Goal: Task Accomplishment & Management: Use online tool/utility

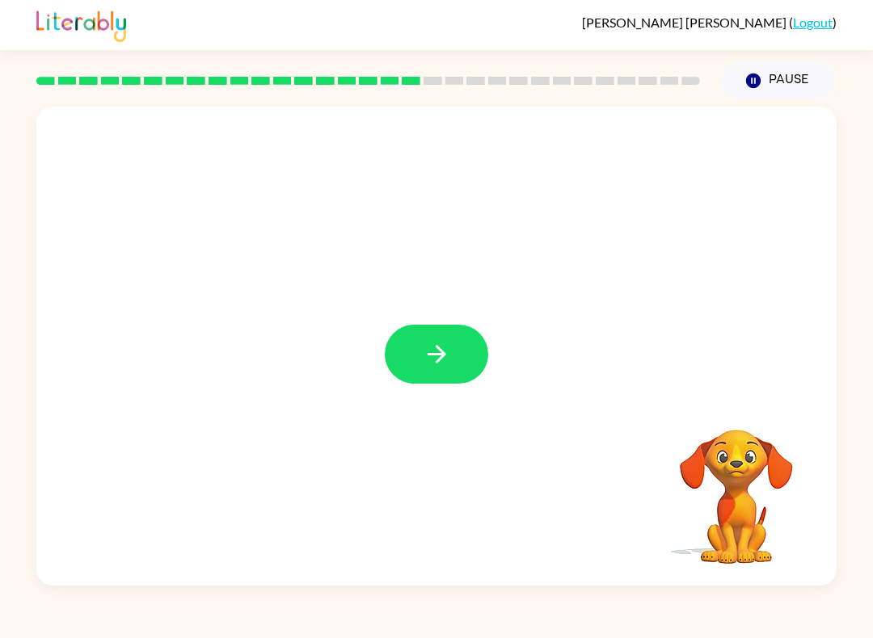
click at [458, 366] on button "button" at bounding box center [436, 354] width 103 height 59
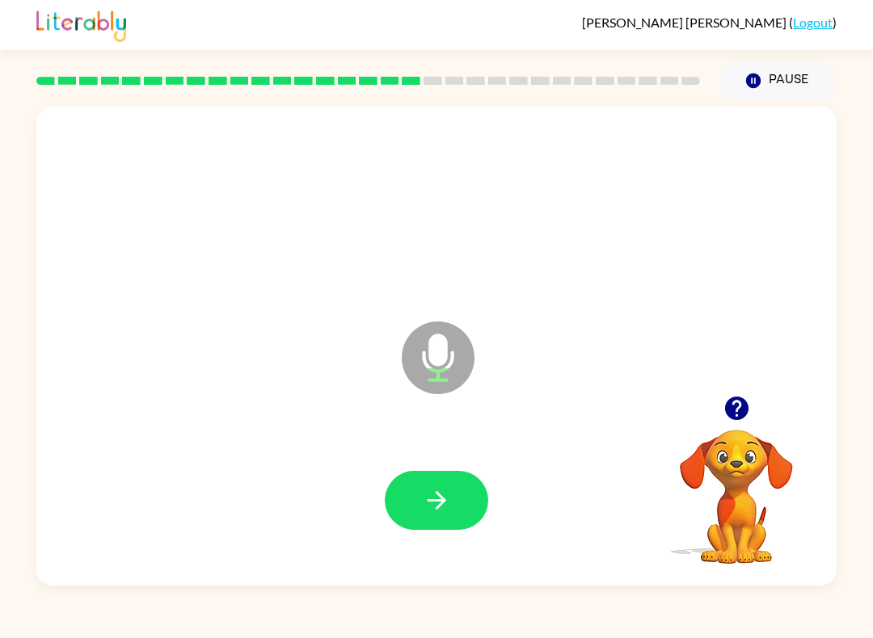
click at [465, 504] on button "button" at bounding box center [436, 500] width 103 height 59
click at [446, 489] on icon "button" at bounding box center [437, 500] width 28 height 28
click at [431, 490] on icon "button" at bounding box center [437, 500] width 28 height 28
click at [445, 495] on icon "button" at bounding box center [437, 500] width 28 height 28
click at [440, 505] on icon "button" at bounding box center [436, 500] width 19 height 19
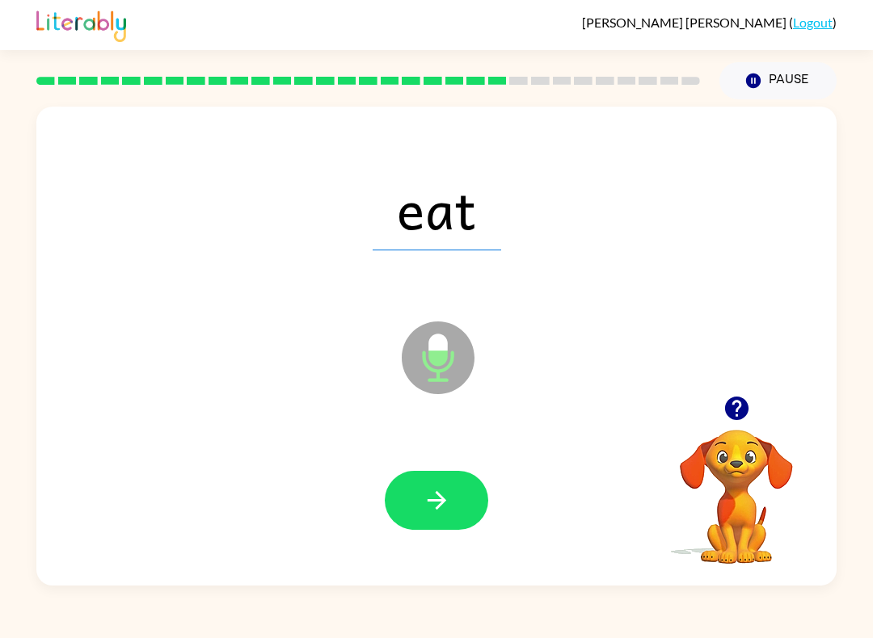
click at [423, 500] on icon "button" at bounding box center [437, 500] width 28 height 28
click at [423, 505] on icon "button" at bounding box center [437, 500] width 28 height 28
click at [452, 497] on button "button" at bounding box center [436, 500] width 103 height 59
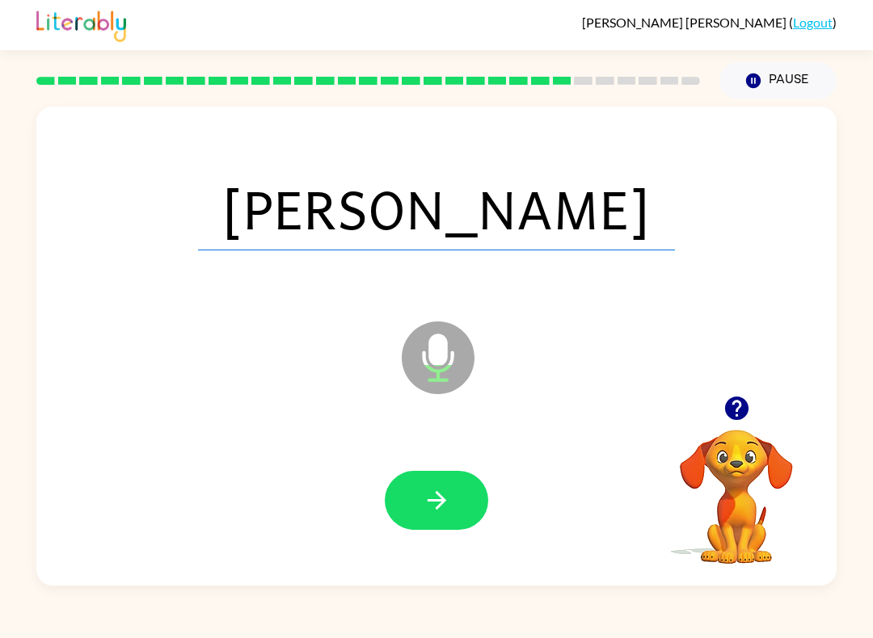
click at [446, 510] on icon "button" at bounding box center [437, 500] width 28 height 28
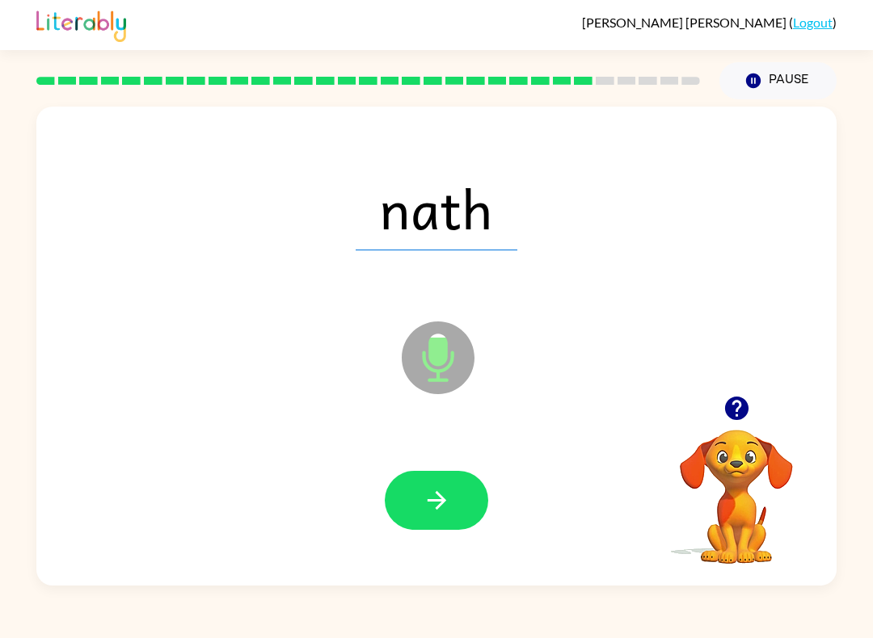
click at [457, 502] on button "button" at bounding box center [436, 500] width 103 height 59
click at [444, 508] on icon "button" at bounding box center [437, 500] width 28 height 28
click at [416, 496] on button "button" at bounding box center [436, 500] width 103 height 59
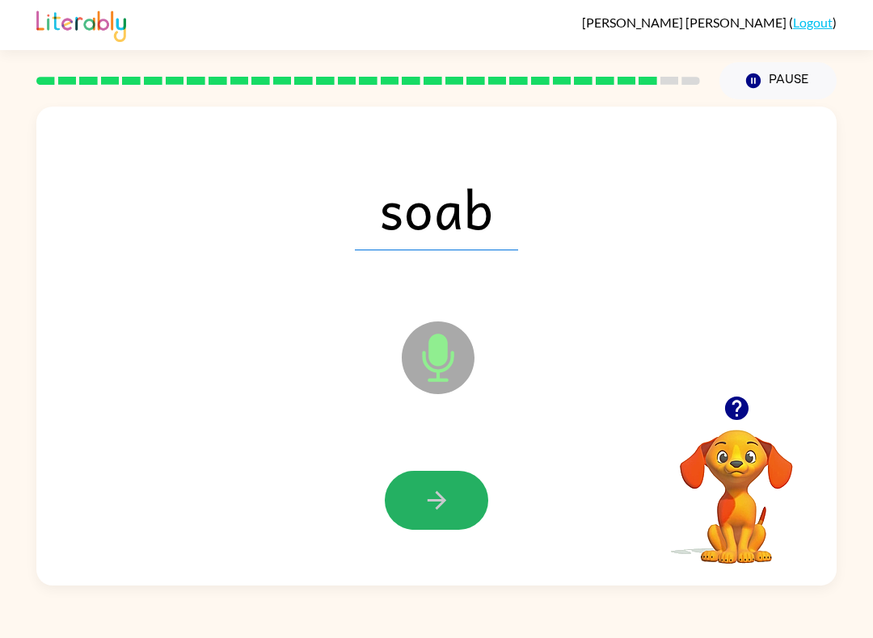
click at [435, 502] on icon "button" at bounding box center [436, 500] width 19 height 19
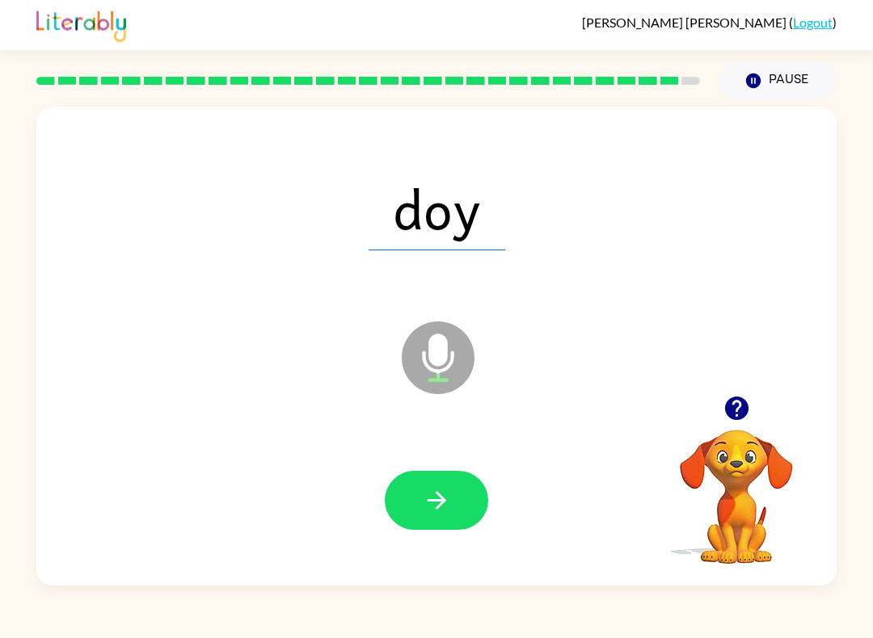
click at [445, 503] on icon "button" at bounding box center [437, 500] width 28 height 28
